Goal: Transaction & Acquisition: Download file/media

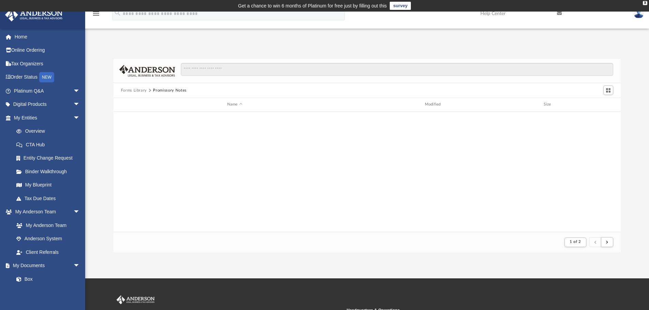
scroll to position [129, 502]
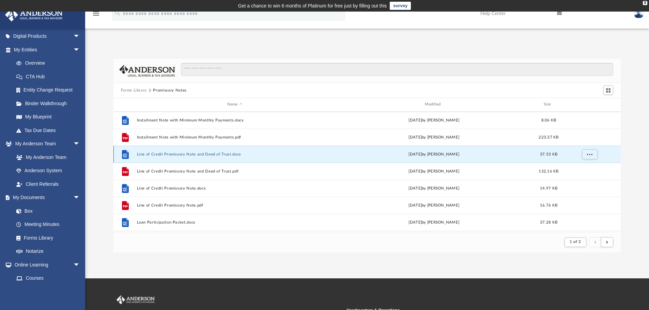
click at [190, 155] on button "Line of Credit Promissory Note and Deed of Trust.docx" at bounding box center [235, 154] width 196 height 4
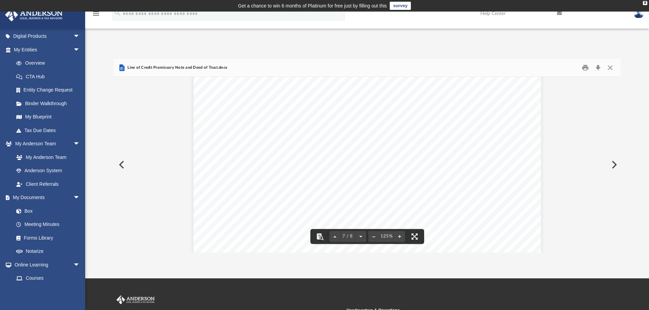
scroll to position [2896, 0]
click at [610, 68] on button "Close" at bounding box center [610, 68] width 12 height 11
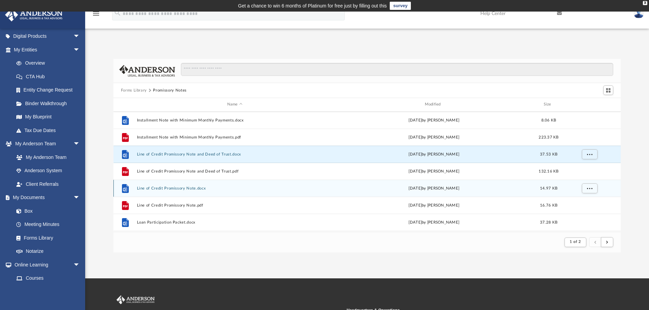
click at [182, 188] on button "Line of Credit Promissory Note.docx" at bounding box center [235, 188] width 196 height 4
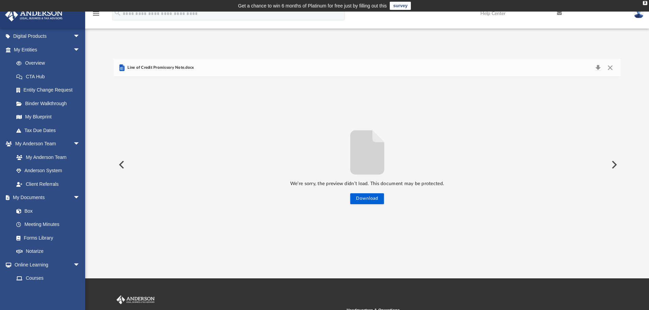
click at [615, 167] on button "Preview" at bounding box center [613, 164] width 15 height 19
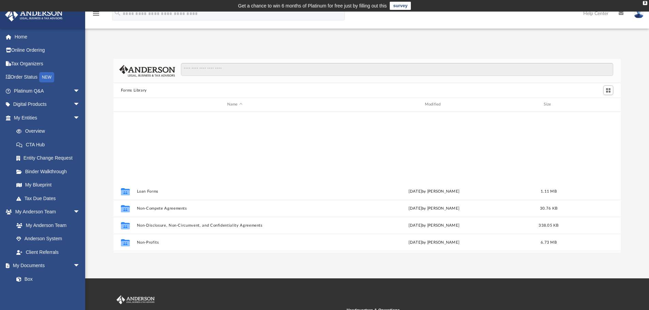
scroll to position [370, 0]
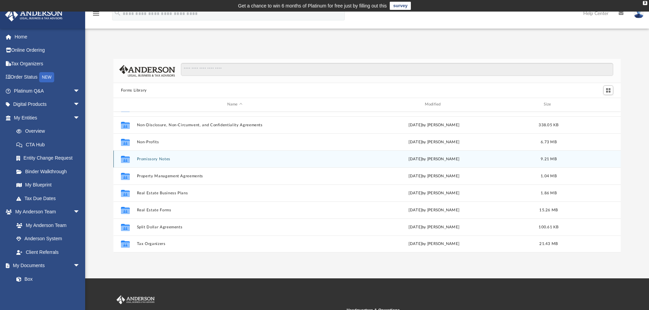
click at [153, 160] on button "Promissory Notes" at bounding box center [235, 159] width 196 height 4
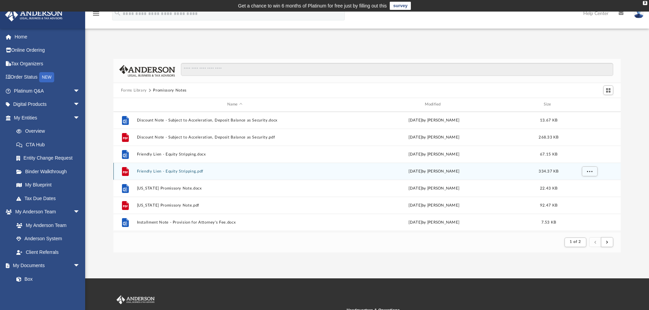
scroll to position [238, 0]
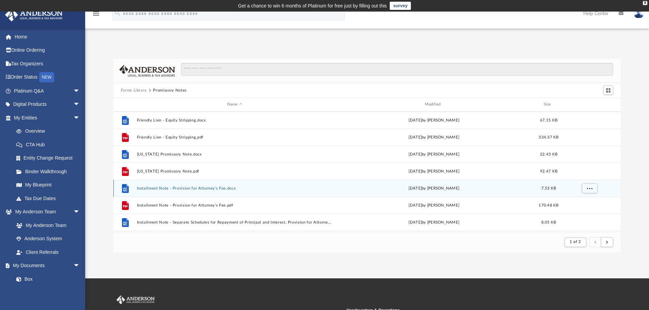
click at [179, 186] on button "Installment Note - Provision for Attorney's Fee.docx" at bounding box center [235, 188] width 196 height 4
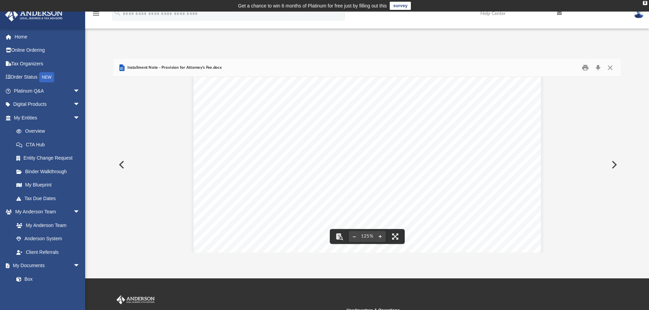
scroll to position [284, 0]
click at [611, 169] on button "Preview" at bounding box center [613, 164] width 15 height 19
click at [117, 164] on button "Preview" at bounding box center [120, 164] width 15 height 19
